Goal: Find specific page/section: Find specific page/section

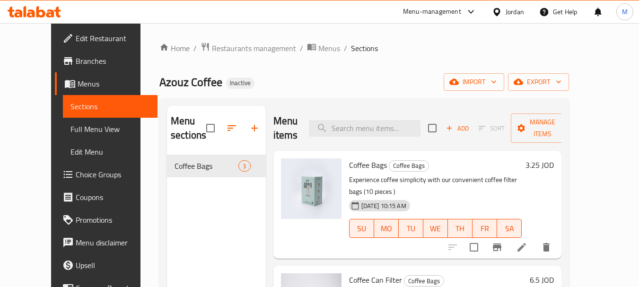
drag, startPoint x: 509, startPoint y: 7, endPoint x: 507, endPoint y: 13, distance: 6.2
click at [508, 7] on div "Jordan" at bounding box center [515, 12] width 18 height 10
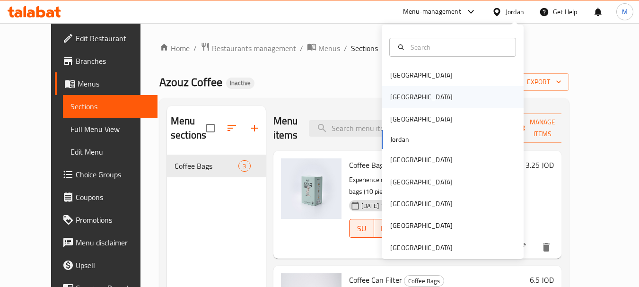
click at [394, 90] on div "[GEOGRAPHIC_DATA]" at bounding box center [422, 97] width 78 height 22
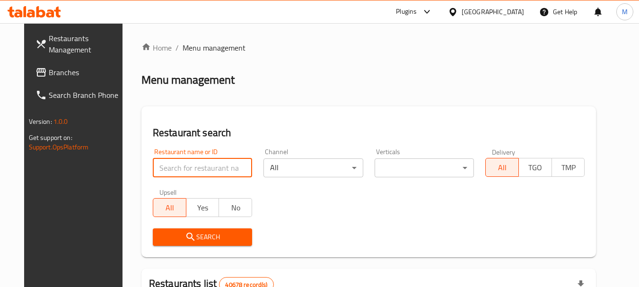
paste input "صيدلية عزام"
type input "صيدلية عزام"
click at [257, 120] on div "Restaurant search Restaurant name or ID صيدلية عزام Restaurant name or ID Chann…" at bounding box center [369, 182] width 455 height 151
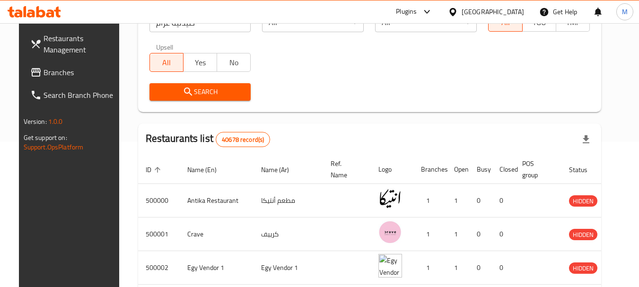
scroll to position [142, 0]
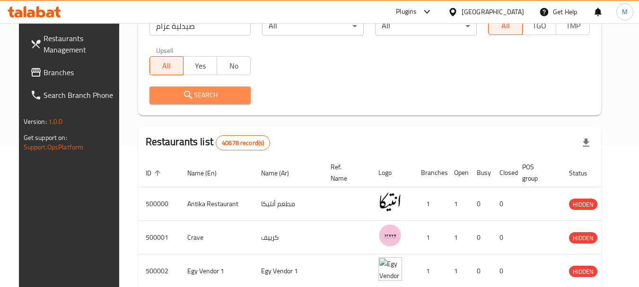
click at [196, 99] on span "Search" at bounding box center [200, 95] width 87 height 12
click at [196, 99] on div at bounding box center [319, 143] width 639 height 287
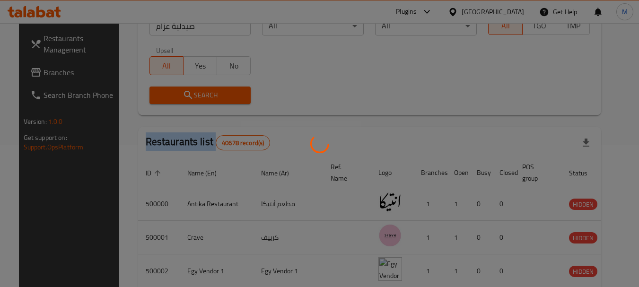
click at [196, 99] on div at bounding box center [319, 143] width 639 height 287
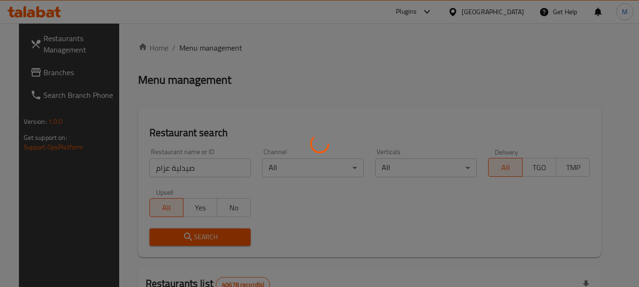
click at [310, 129] on div at bounding box center [319, 143] width 639 height 287
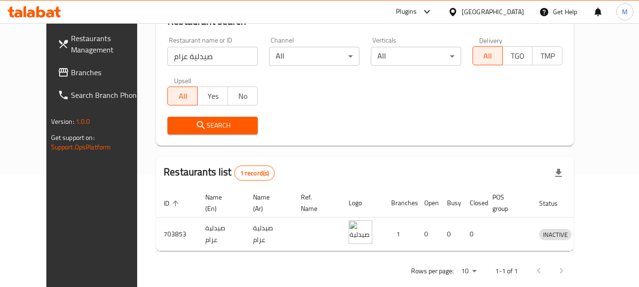
scroll to position [127, 0]
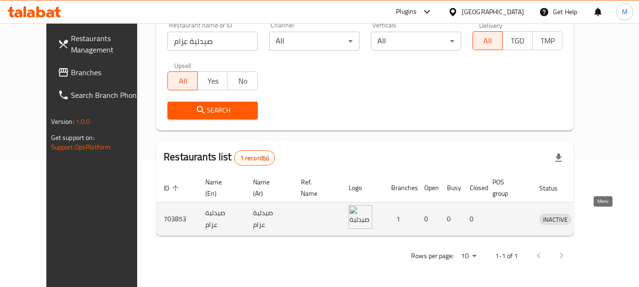
click at [597, 222] on icon "enhanced table" at bounding box center [596, 220] width 10 height 8
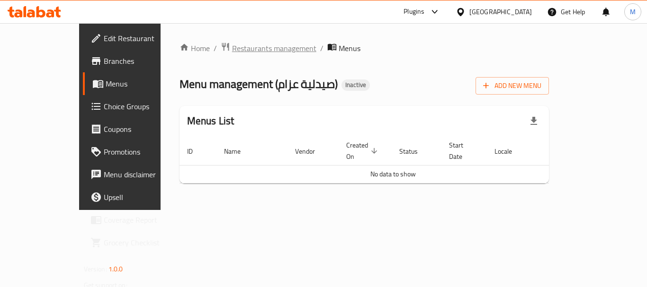
click at [232, 50] on span "Restaurants management" at bounding box center [274, 48] width 84 height 11
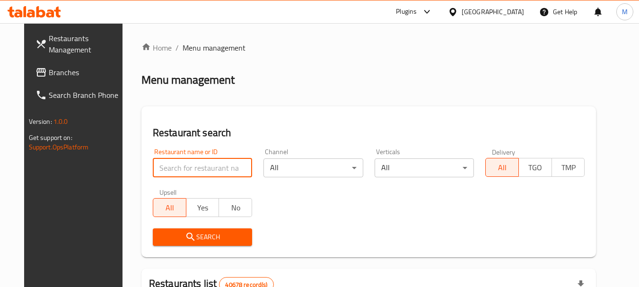
paste input "صيدلية عزام"
type input "صيدلية عزام"
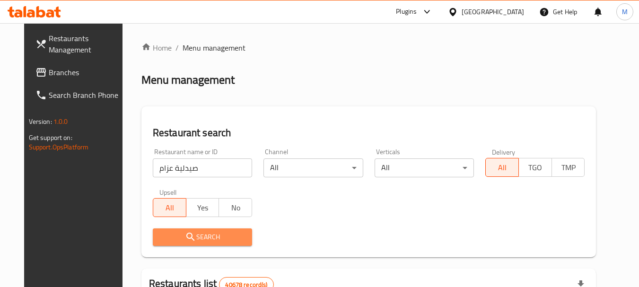
click at [204, 240] on span "Search" at bounding box center [202, 237] width 84 height 12
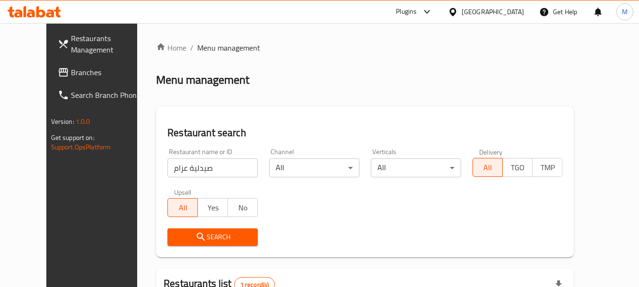
scroll to position [95, 0]
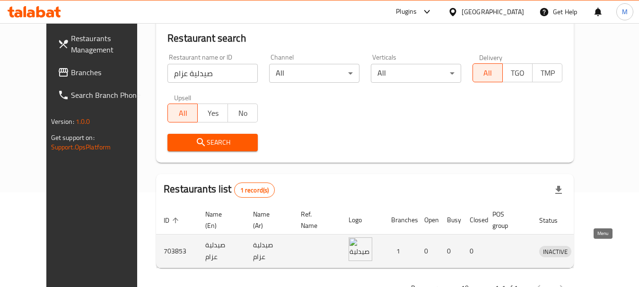
click at [602, 256] on icon "enhanced table" at bounding box center [596, 251] width 11 height 11
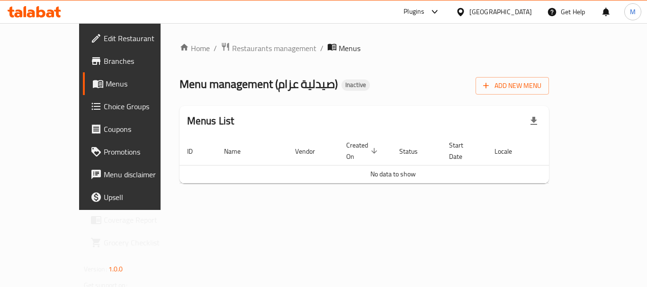
click at [104, 33] on span "Edit Restaurant" at bounding box center [142, 38] width 76 height 11
